Goal: Transaction & Acquisition: Purchase product/service

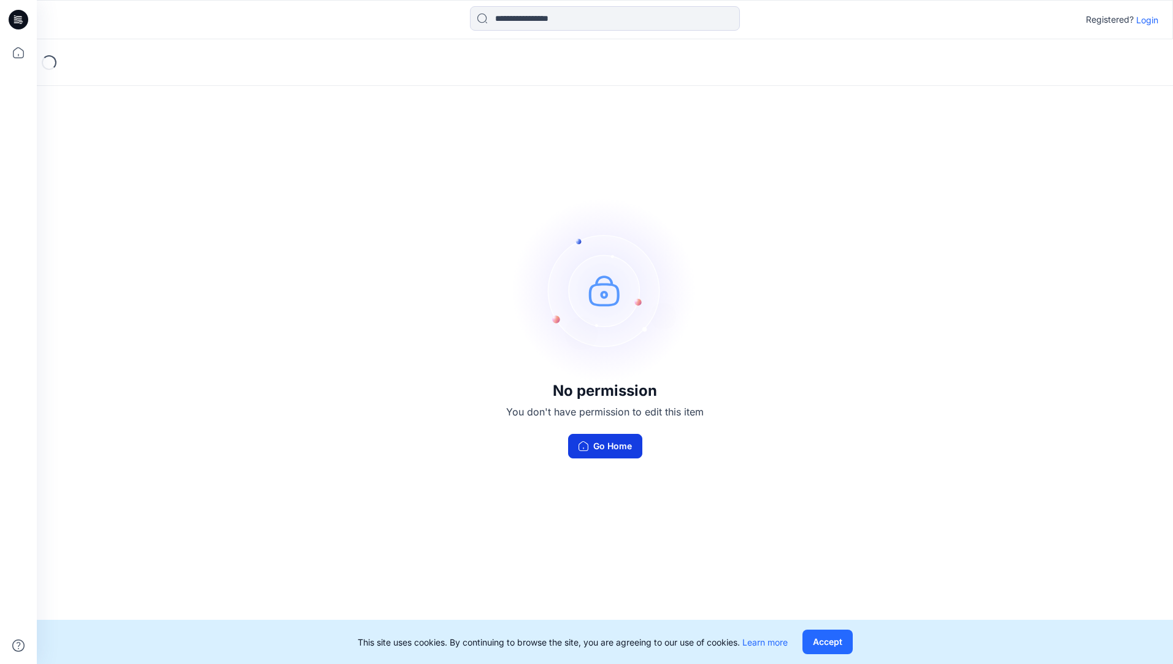
click at [627, 437] on button "Go Home" at bounding box center [605, 446] width 74 height 25
click at [831, 644] on button "Accept" at bounding box center [827, 641] width 50 height 25
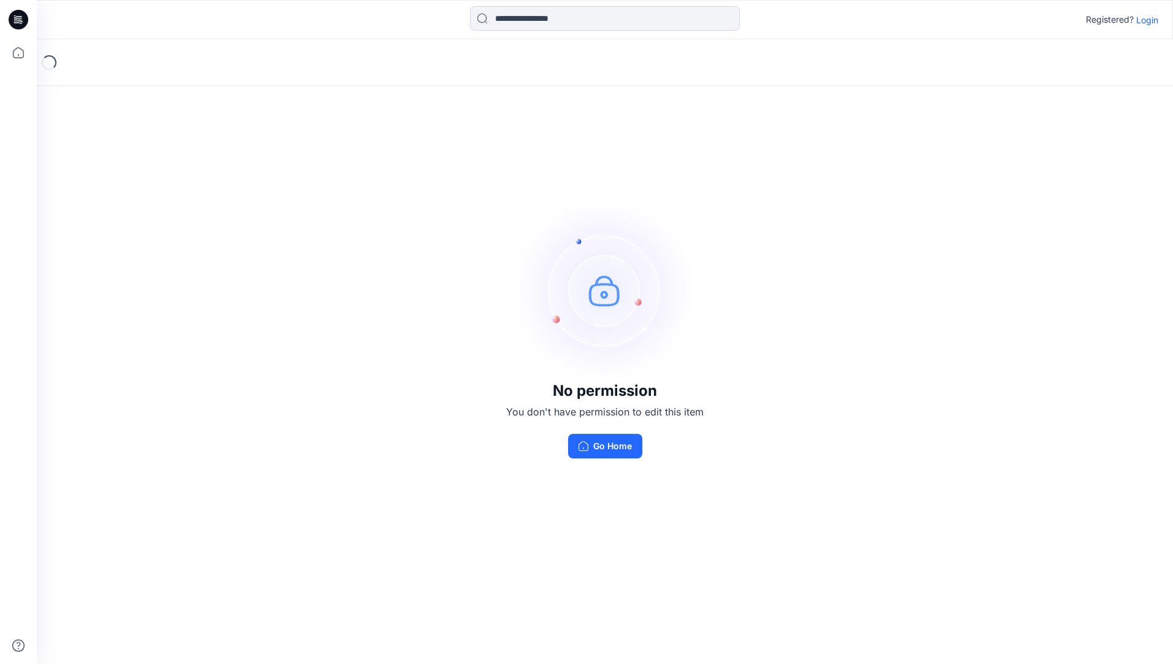
click at [1153, 21] on p "Login" at bounding box center [1147, 19] width 22 height 13
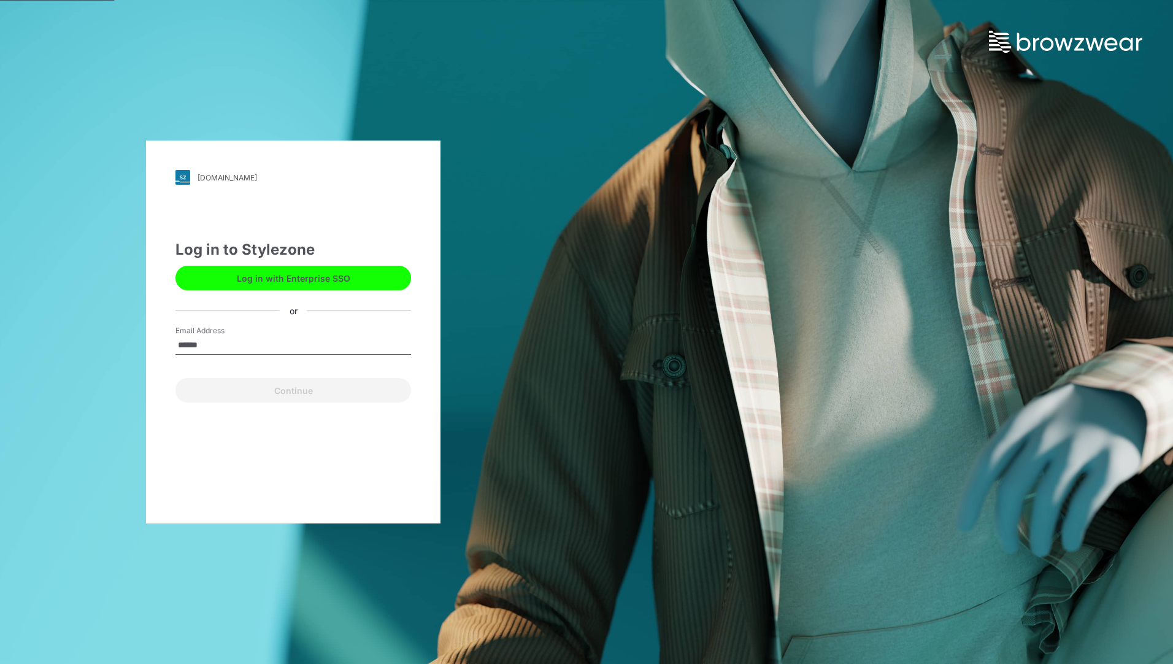
type input "**********"
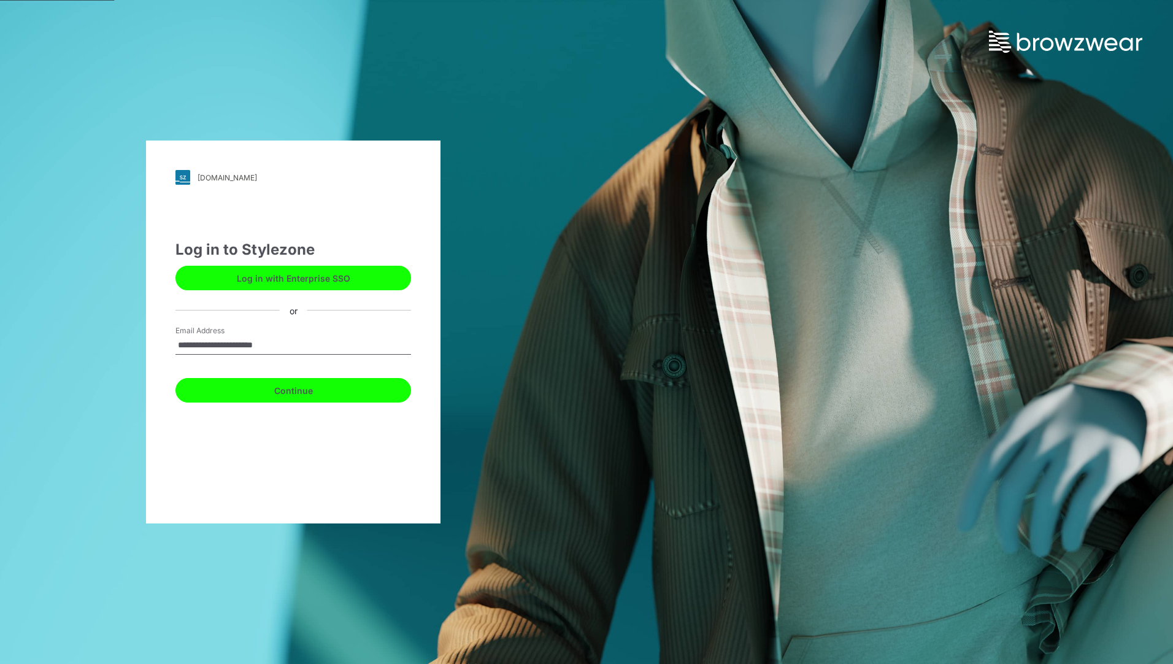
click at [298, 389] on button "Continue" at bounding box center [293, 390] width 236 height 25
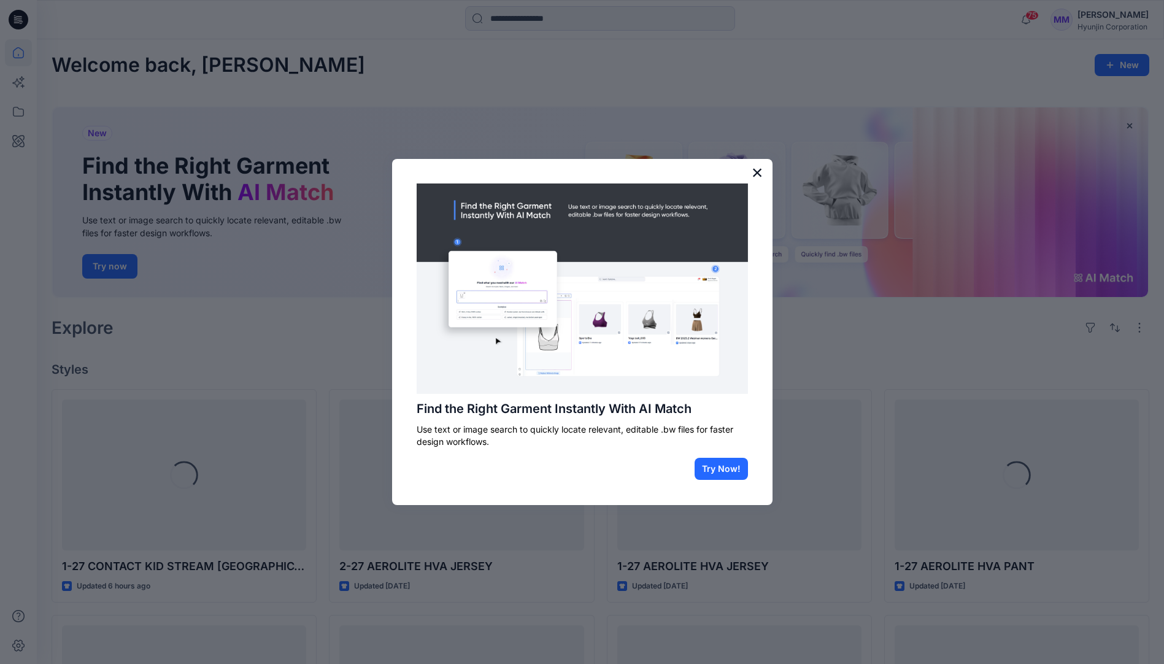
click at [756, 175] on button "×" at bounding box center [757, 173] width 12 height 20
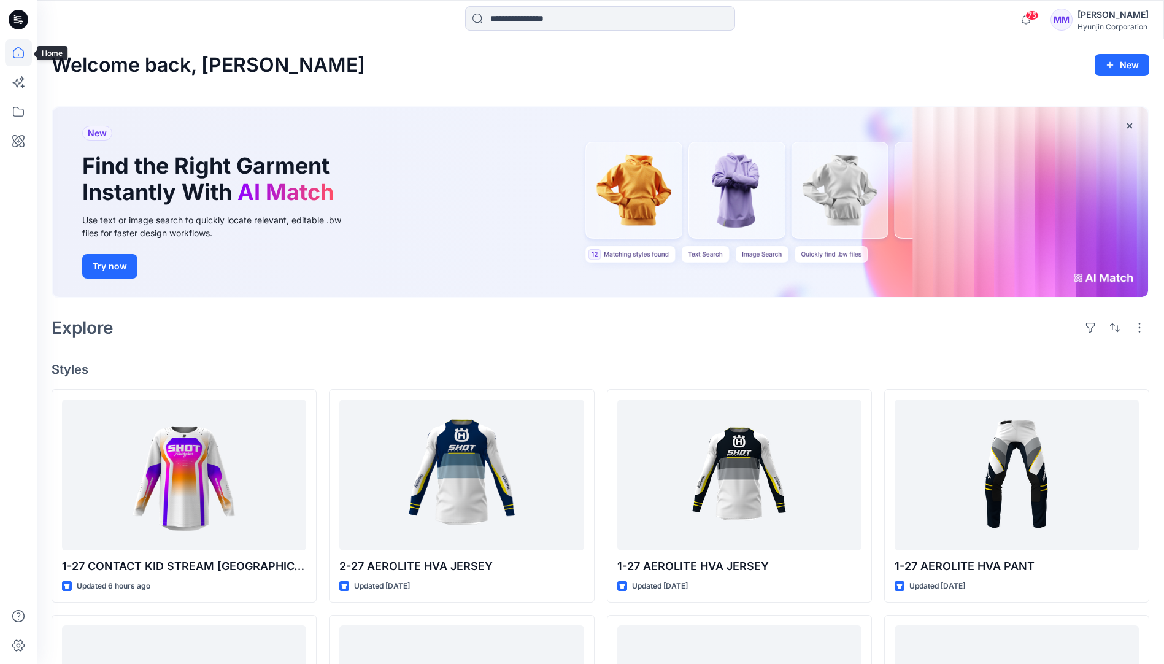
click at [26, 55] on icon at bounding box center [18, 52] width 27 height 27
click at [1095, 22] on div "[PERSON_NAME] Major [PERSON_NAME] Corporation" at bounding box center [1112, 19] width 71 height 25
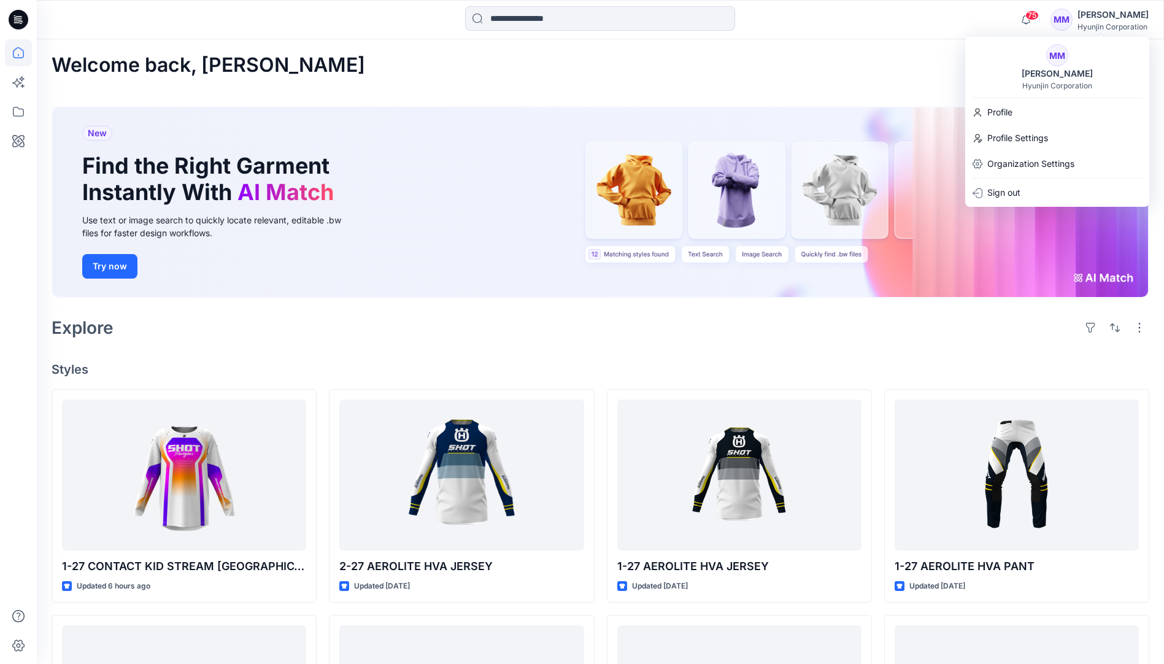
click at [438, 74] on div "Welcome back, Mathieu New" at bounding box center [600, 65] width 1097 height 23
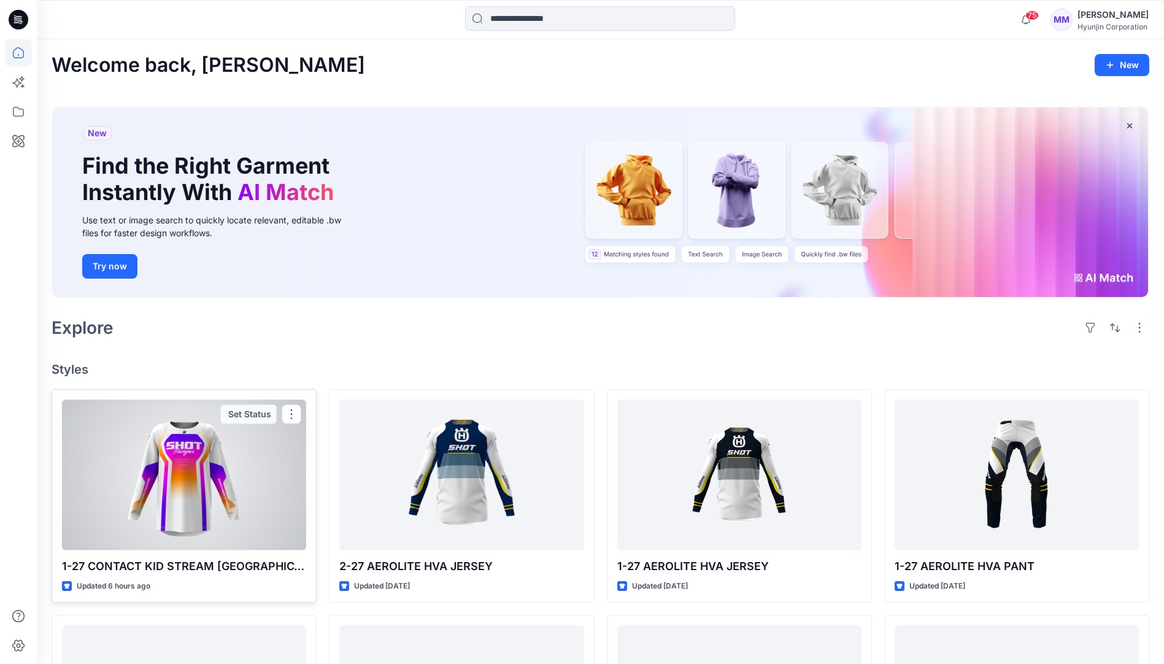
click at [131, 524] on div at bounding box center [184, 474] width 244 height 150
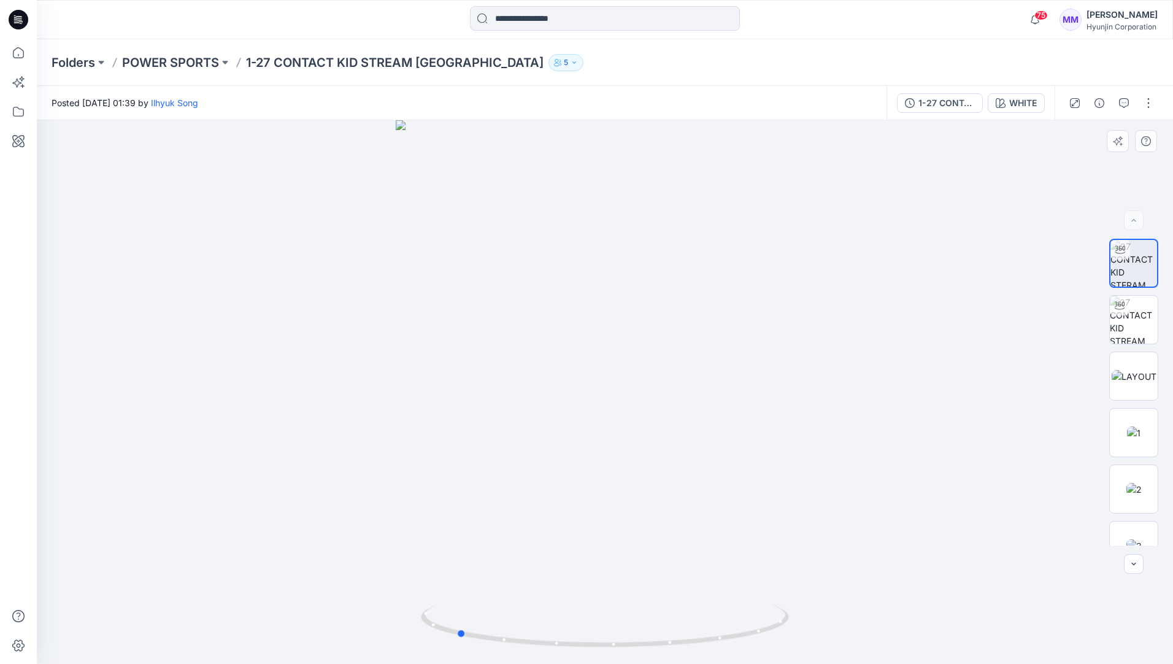
drag, startPoint x: 697, startPoint y: 404, endPoint x: 613, endPoint y: 399, distance: 84.8
drag, startPoint x: 625, startPoint y: 399, endPoint x: 1001, endPoint y: 402, distance: 376.0
click at [1151, 326] on img at bounding box center [1134, 320] width 48 height 48
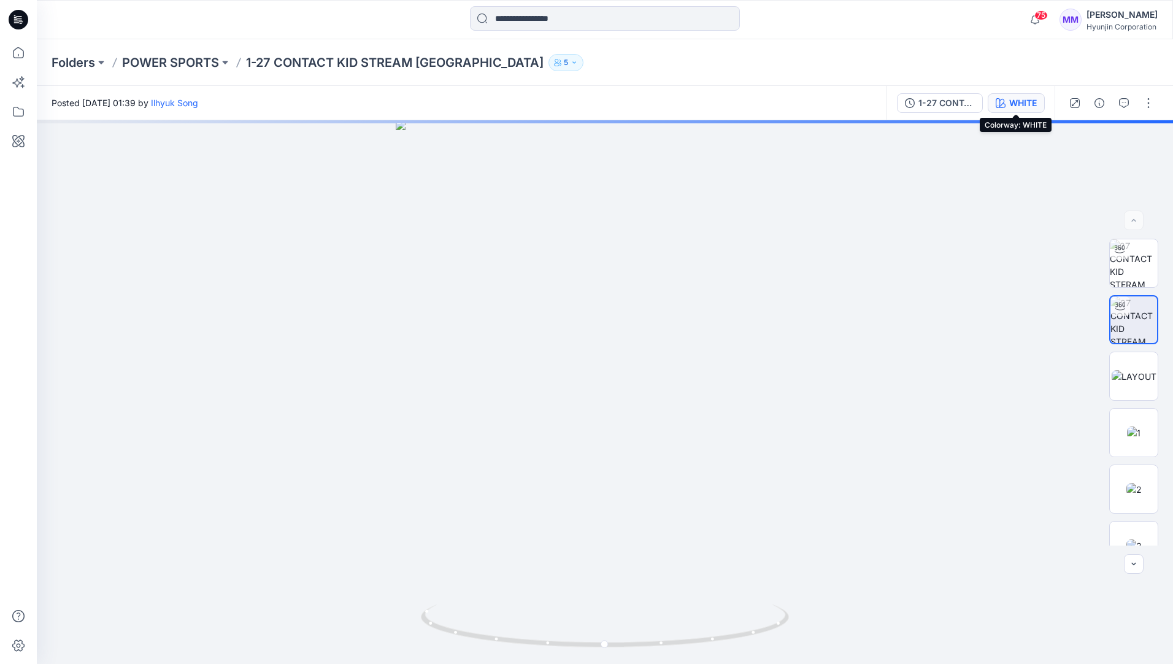
click at [1031, 104] on div "WHITE" at bounding box center [1023, 102] width 28 height 13
